Goal: Transaction & Acquisition: Purchase product/service

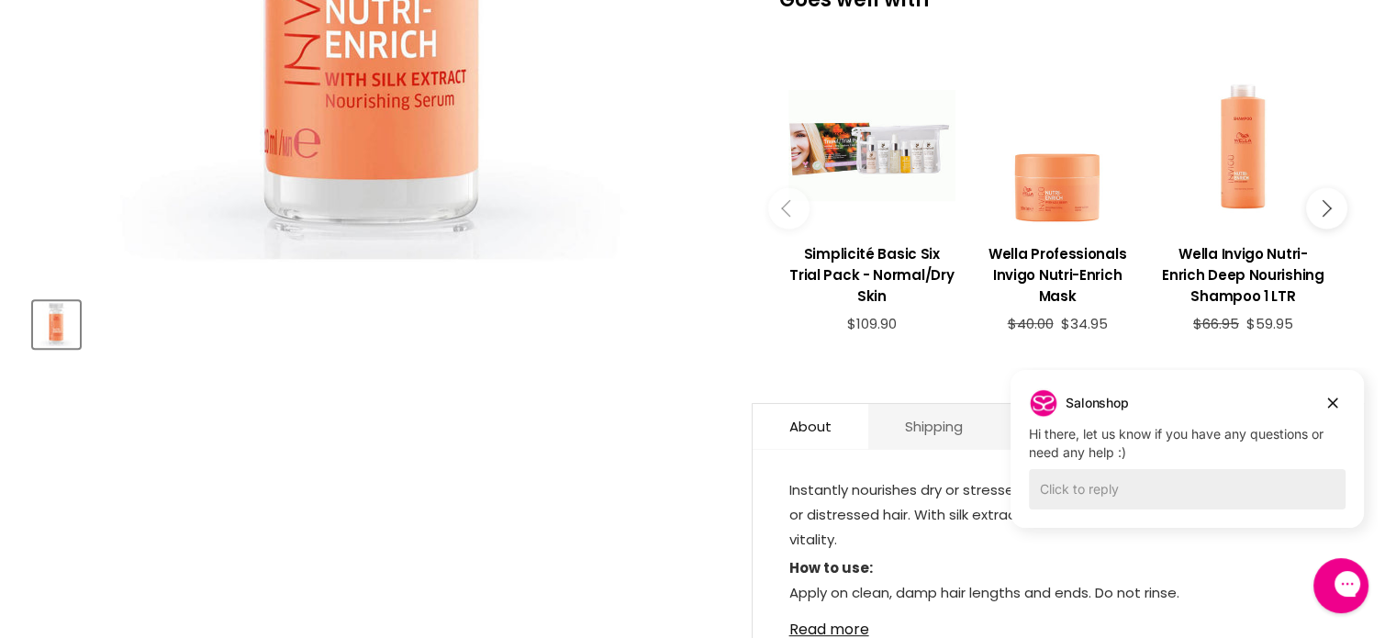
scroll to position [616, 0]
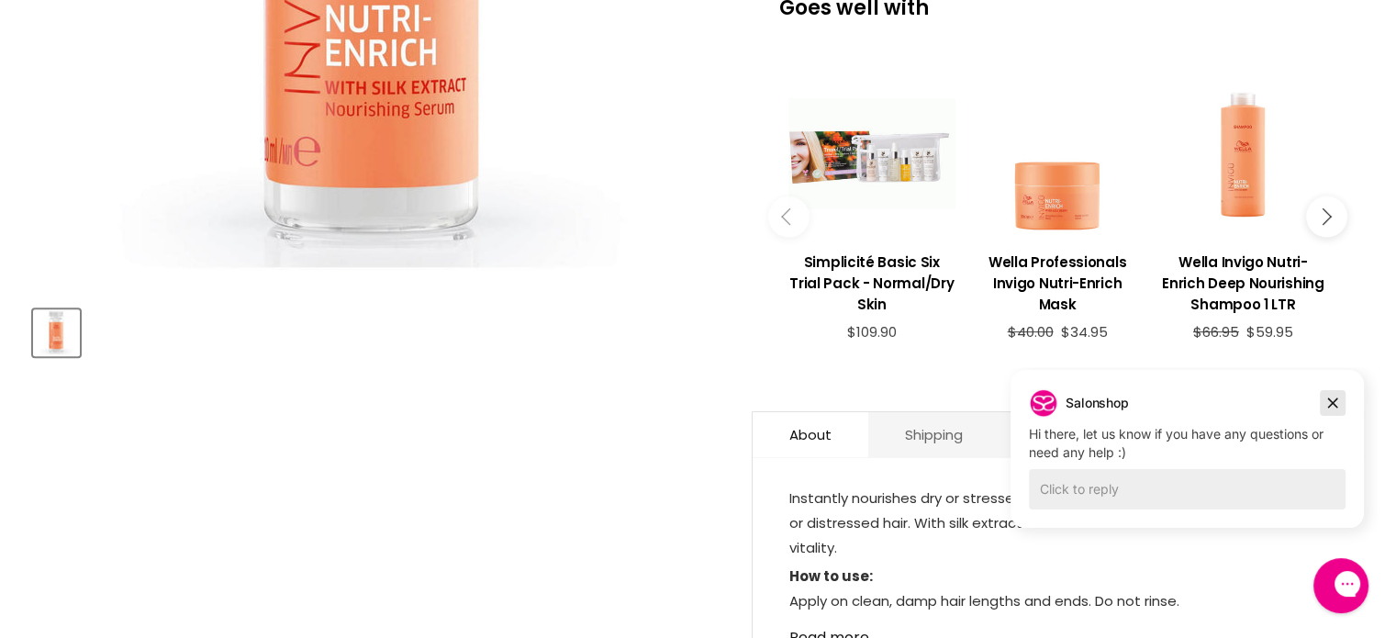
click at [1340, 411] on icon "Dismiss campaign" at bounding box center [1333, 403] width 18 height 22
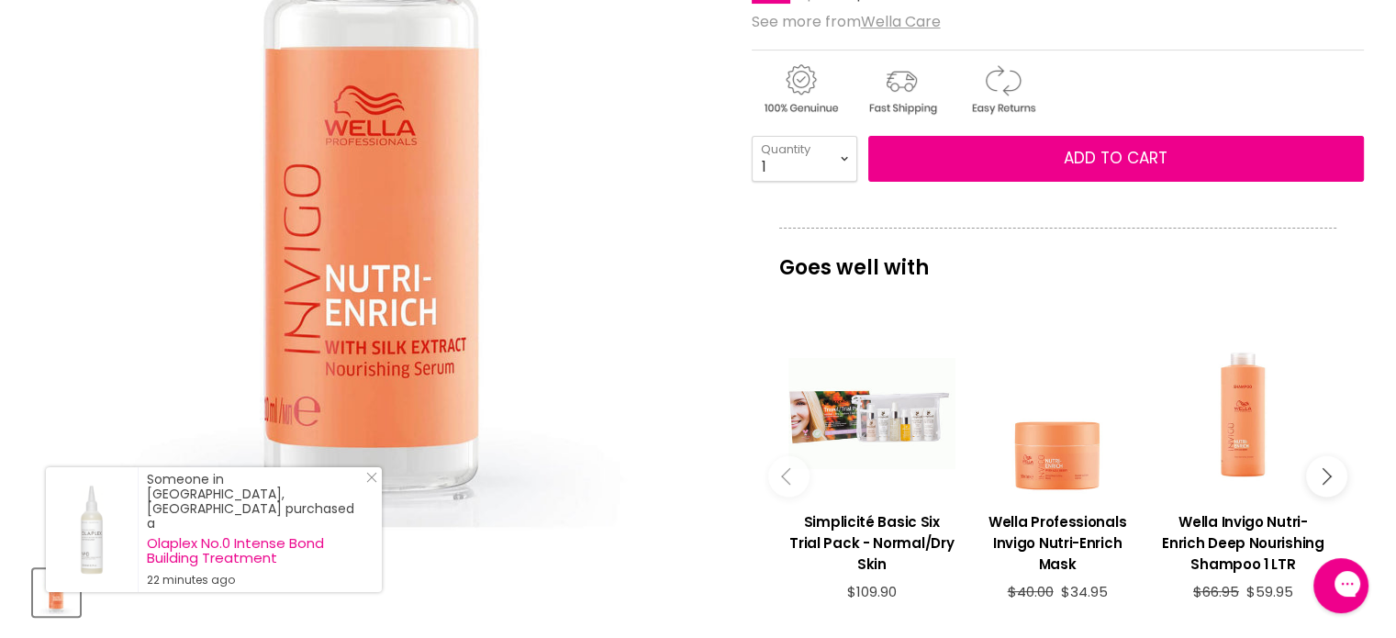
scroll to position [337, 0]
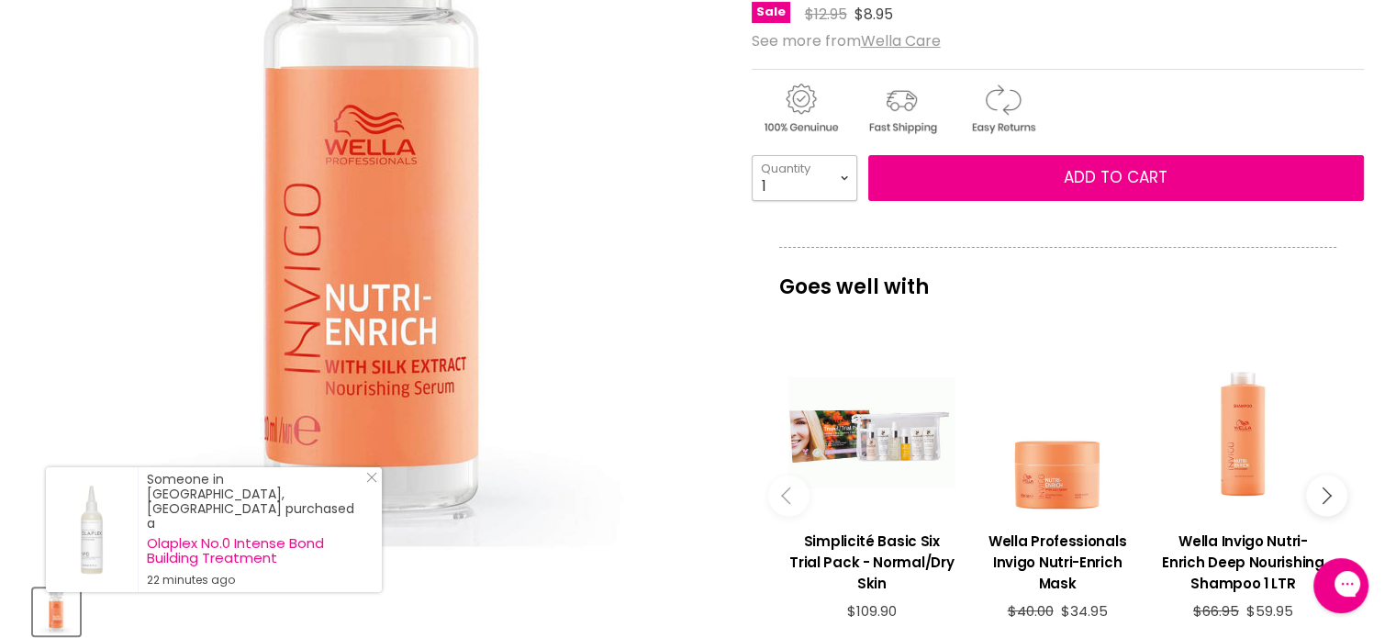
click at [835, 174] on select "1 2 3 4 5 6 7 8 9 10+" at bounding box center [805, 178] width 106 height 46
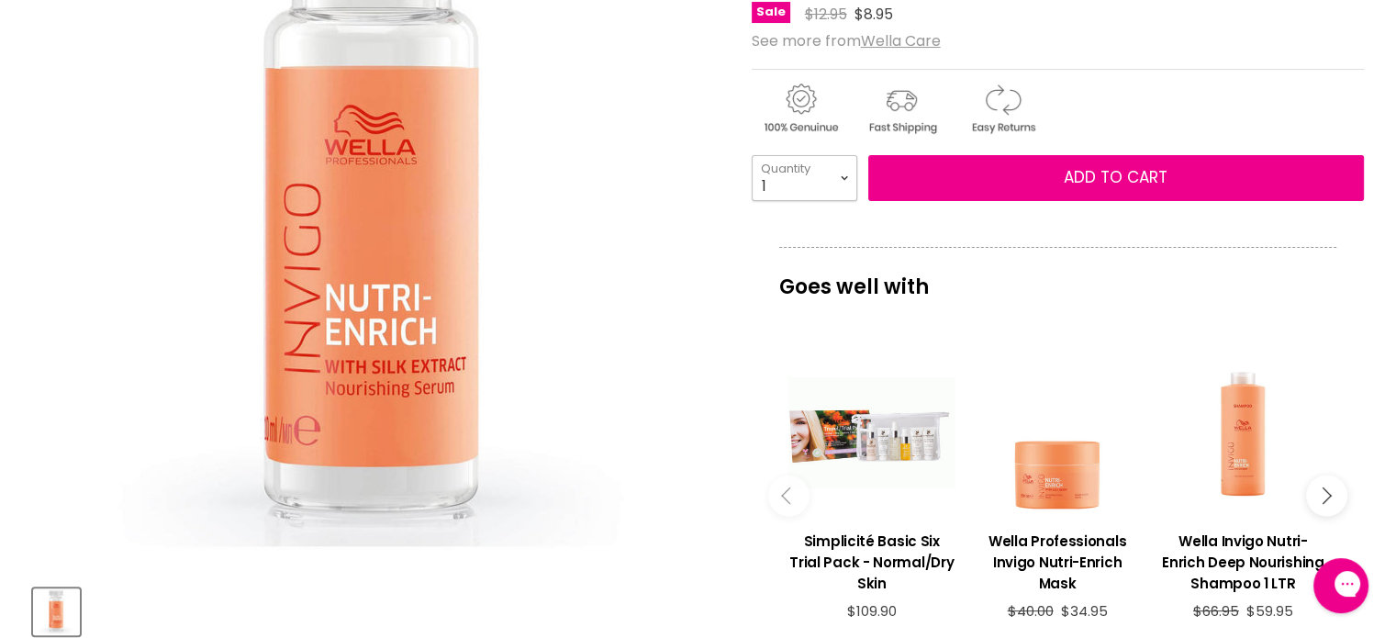
select select "8"
click at [752, 155] on select "1 2 3 4 5 6 7 8 9 10+" at bounding box center [805, 178] width 106 height 46
type input "8"
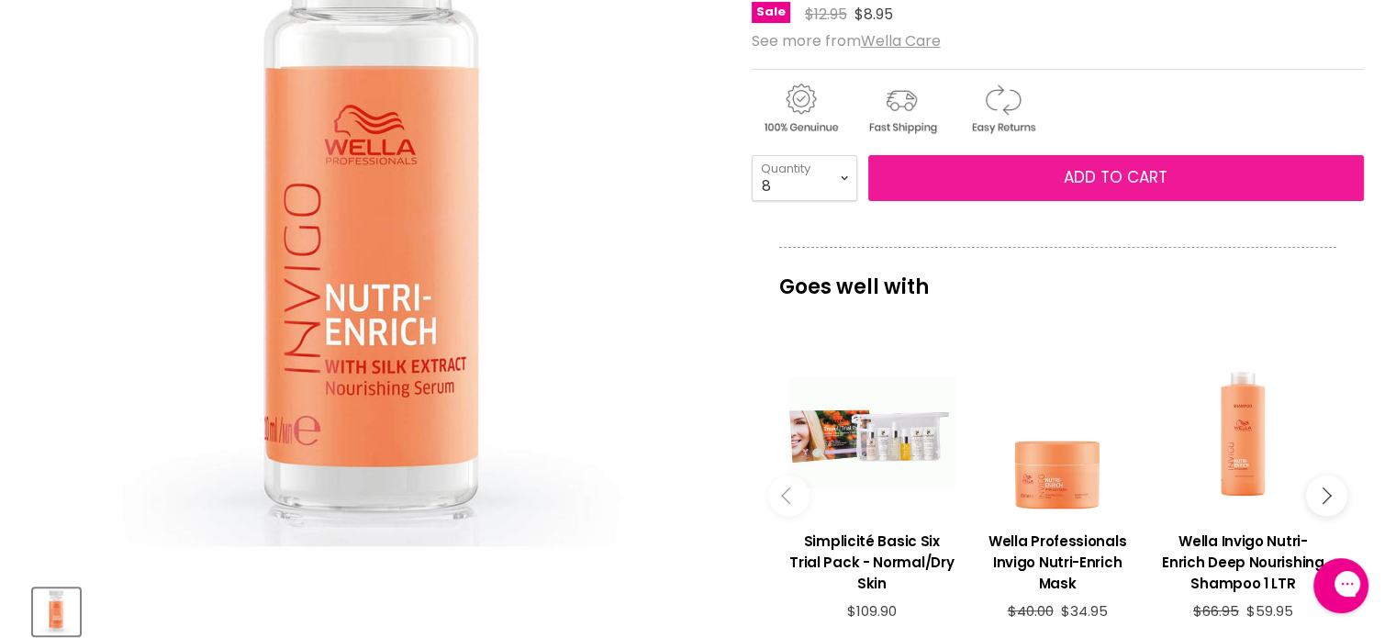
click at [1126, 197] on button "Add to cart" at bounding box center [1117, 178] width 496 height 46
click at [1129, 184] on span "Add to cart" at bounding box center [1116, 177] width 104 height 22
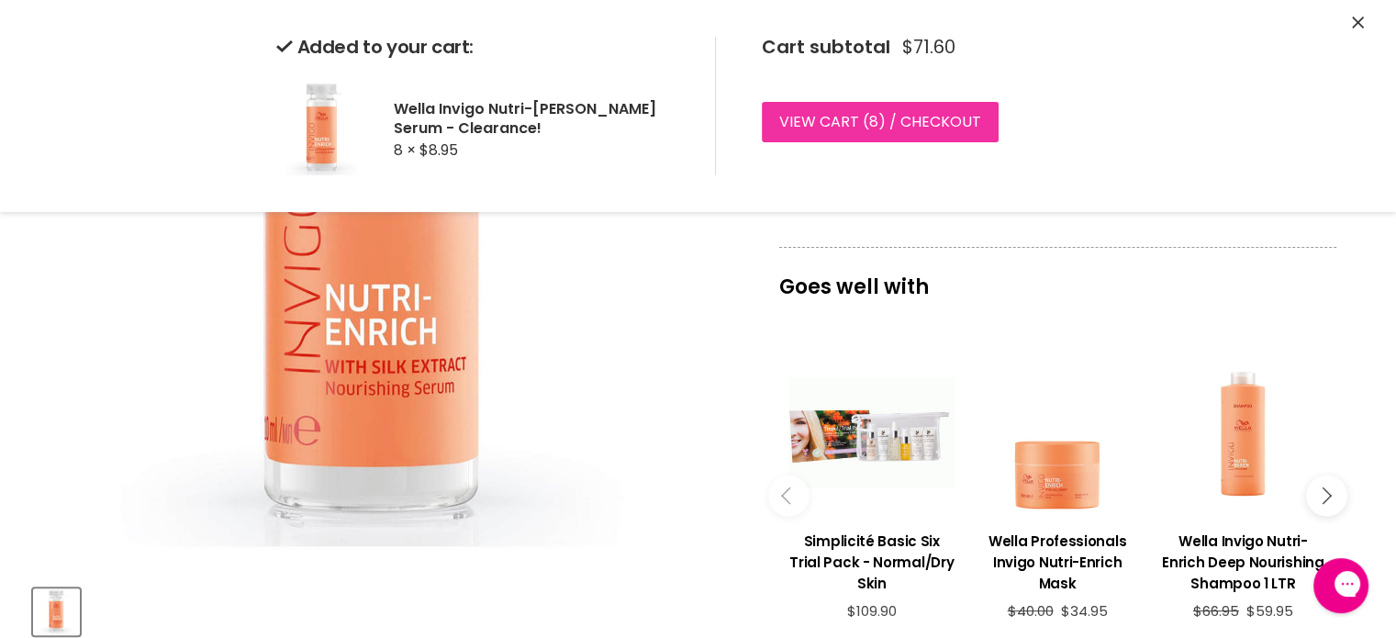
click at [933, 124] on link "View cart ( 8 ) / Checkout" at bounding box center [880, 122] width 237 height 40
